Goal: Transaction & Acquisition: Purchase product/service

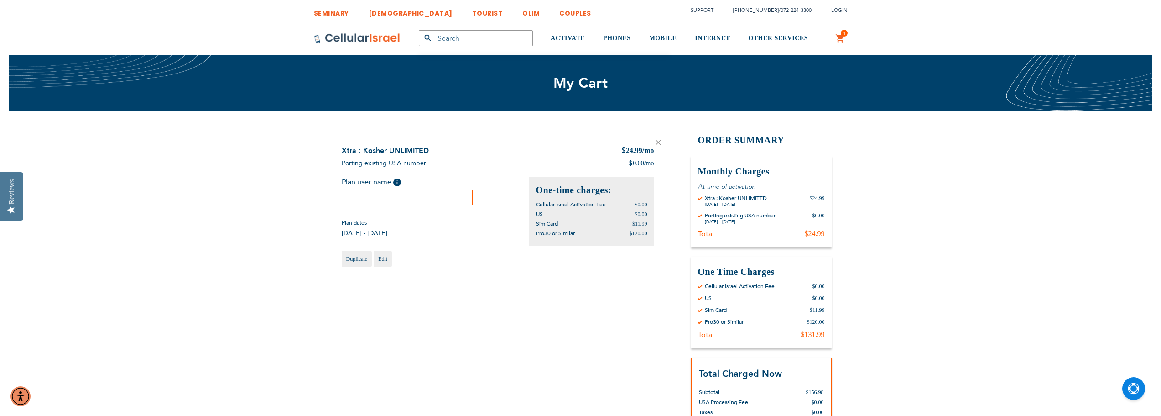
click at [374, 194] on input "text" at bounding box center [407, 197] width 131 height 16
click at [381, 196] on input "text" at bounding box center [407, 197] width 131 height 16
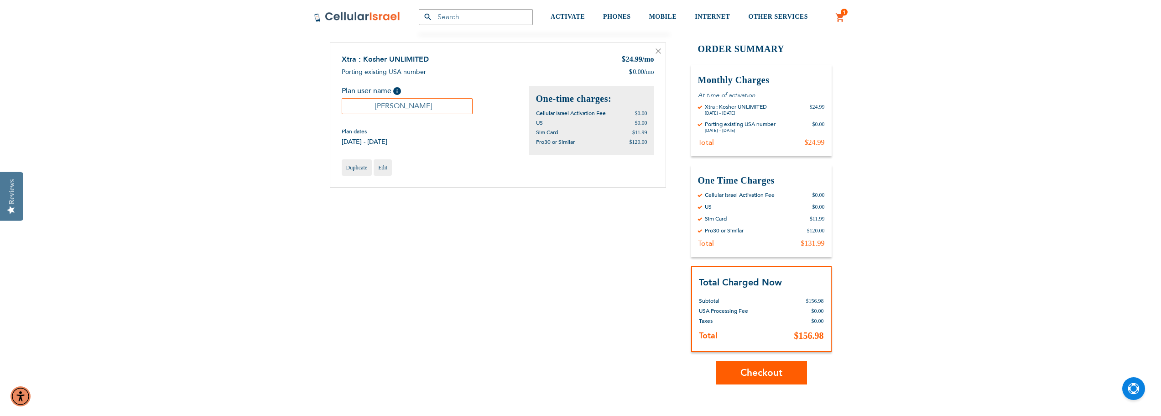
scroll to position [137, 0]
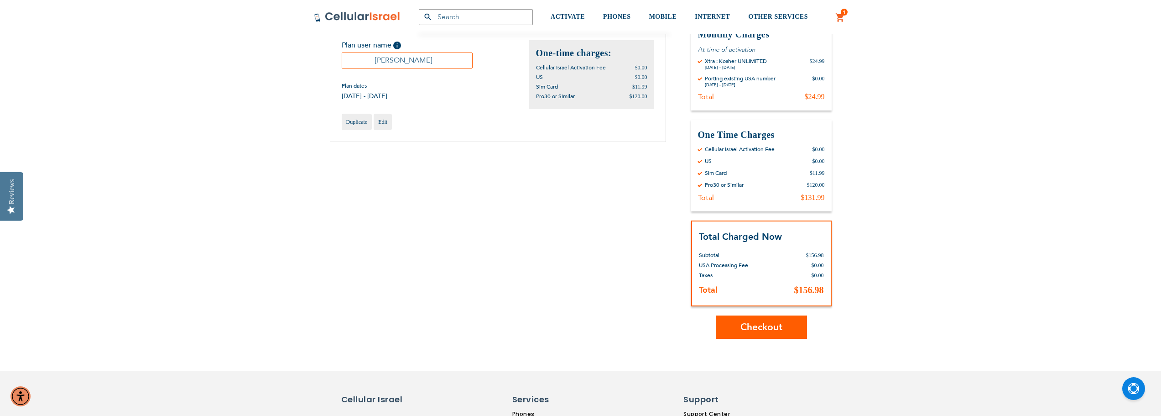
type input "Morris Sternbuch"
click at [754, 331] on span "Checkout" at bounding box center [761, 326] width 42 height 13
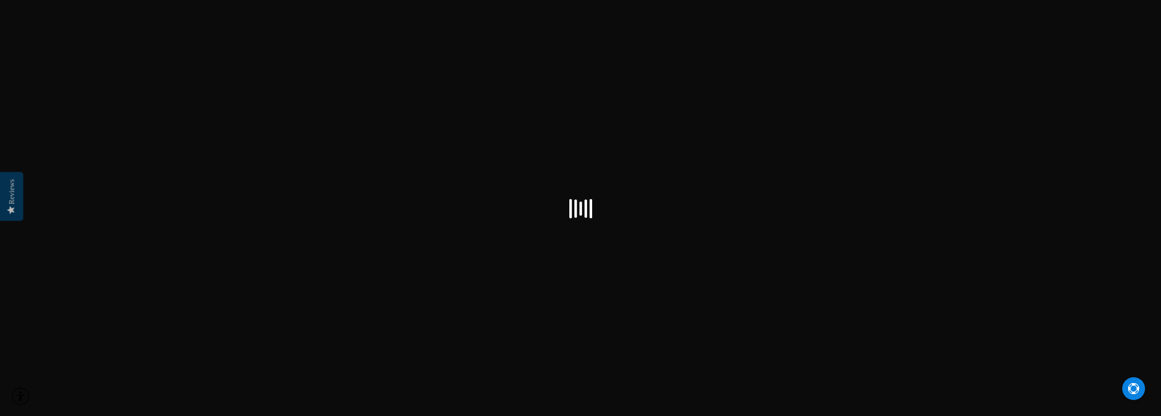
select select "US"
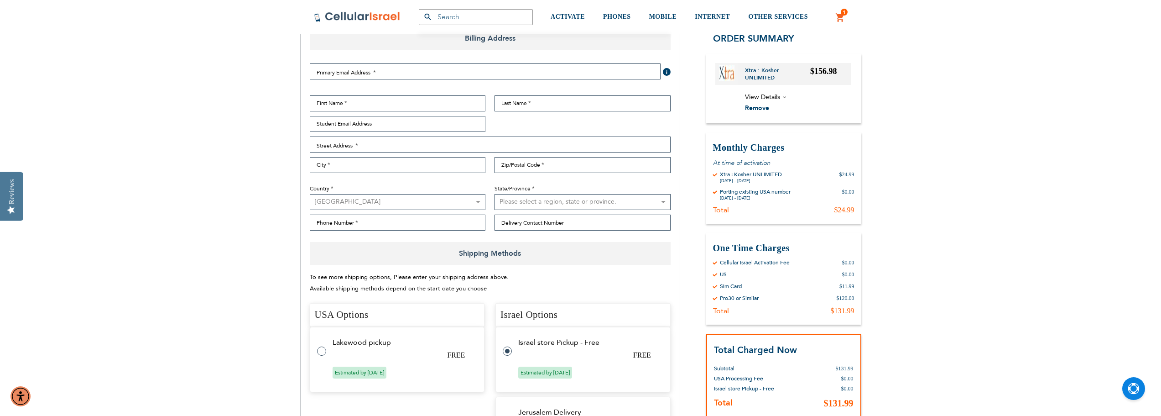
scroll to position [365, 0]
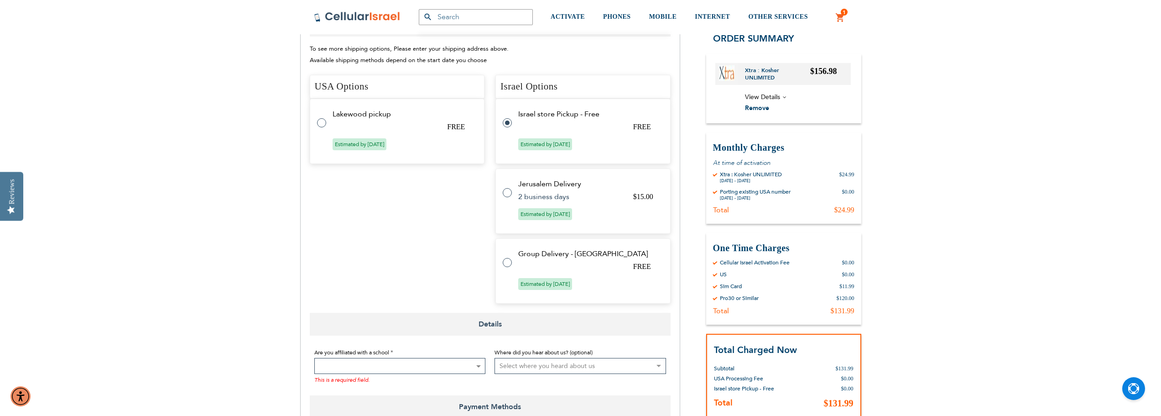
click at [325, 117] on label at bounding box center [326, 117] width 18 height 0
radio input "true"
radio input "false"
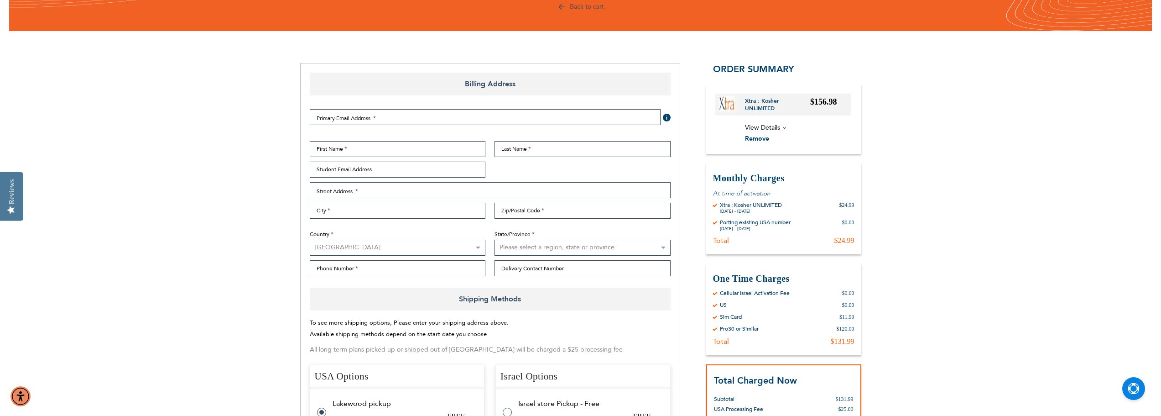
scroll to position [0, 0]
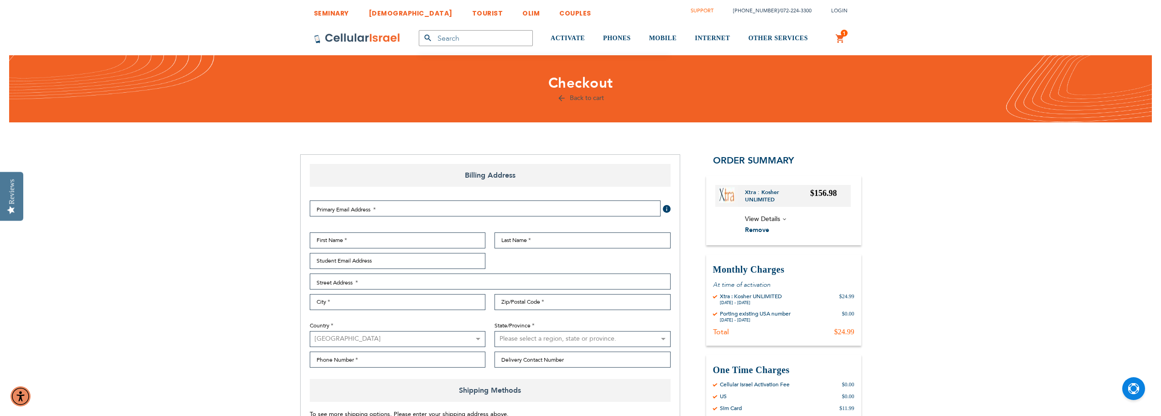
click at [709, 8] on link "Support" at bounding box center [702, 10] width 23 height 7
